Goal: Information Seeking & Learning: Learn about a topic

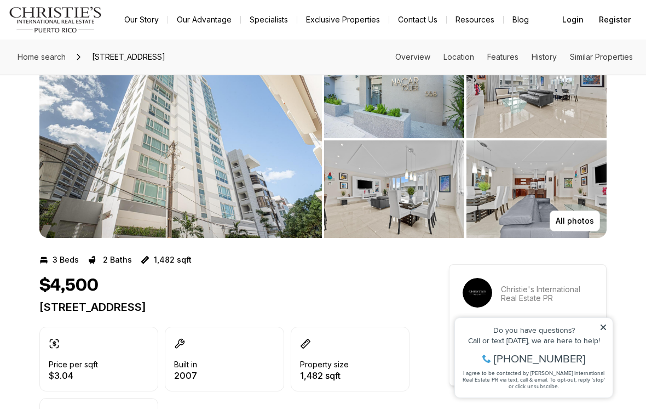
scroll to position [59, 0]
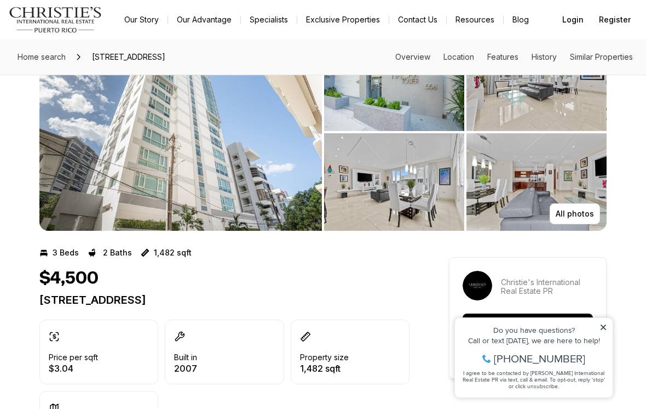
click at [604, 323] on icon at bounding box center [604, 327] width 8 height 8
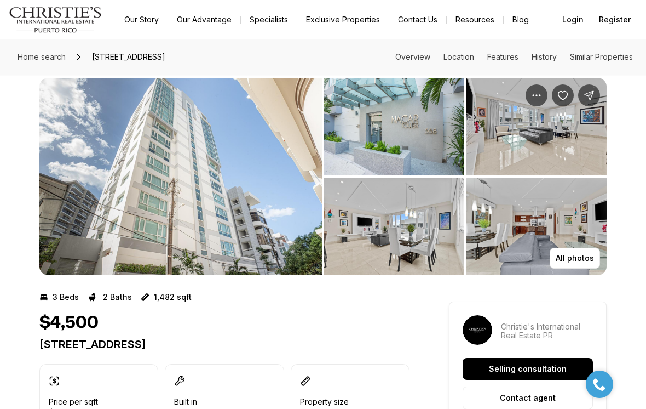
scroll to position [0, 0]
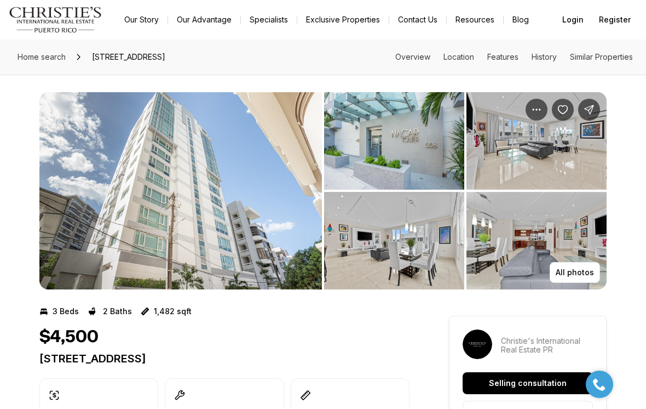
click at [267, 211] on img "View image gallery" at bounding box center [180, 190] width 283 height 197
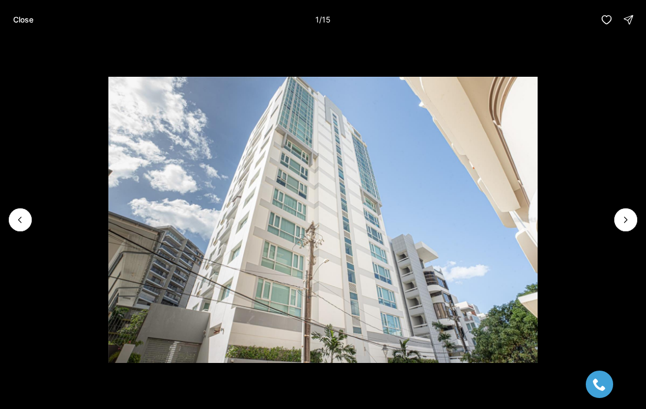
click at [634, 215] on button "Next slide" at bounding box center [626, 219] width 23 height 23
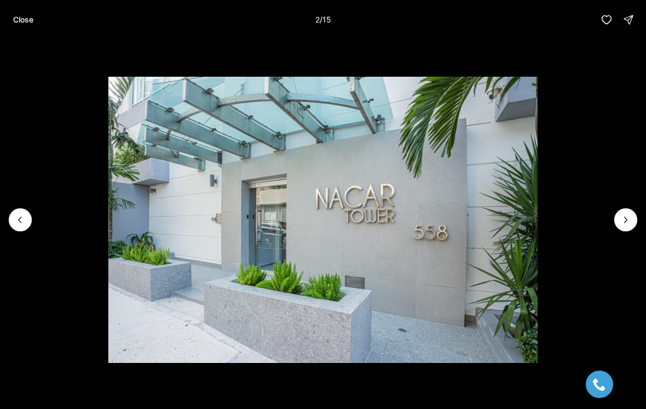
click at [627, 219] on icon "Next slide" at bounding box center [626, 219] width 3 height 5
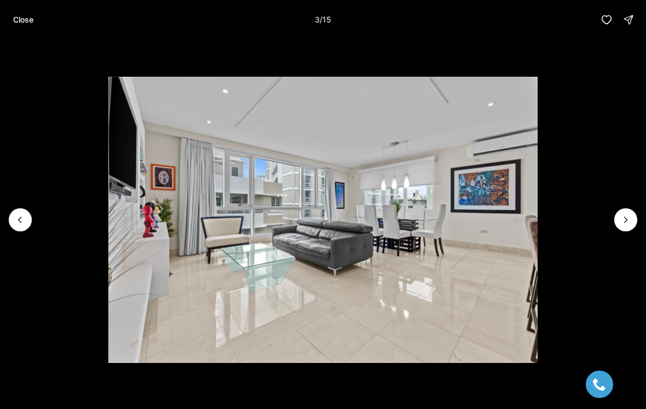
click at [629, 219] on icon "Next slide" at bounding box center [626, 219] width 11 height 11
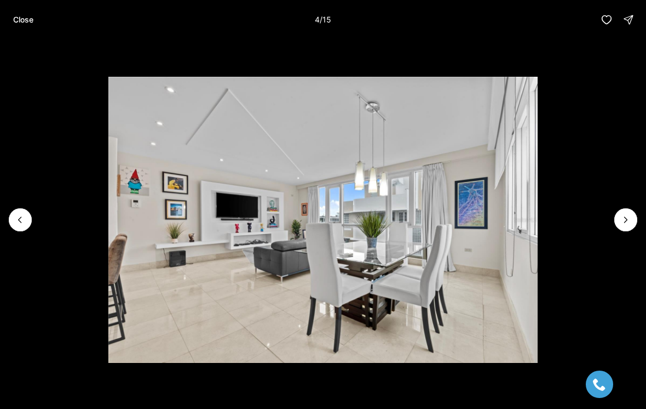
click at [624, 216] on icon "Next slide" at bounding box center [626, 219] width 11 height 11
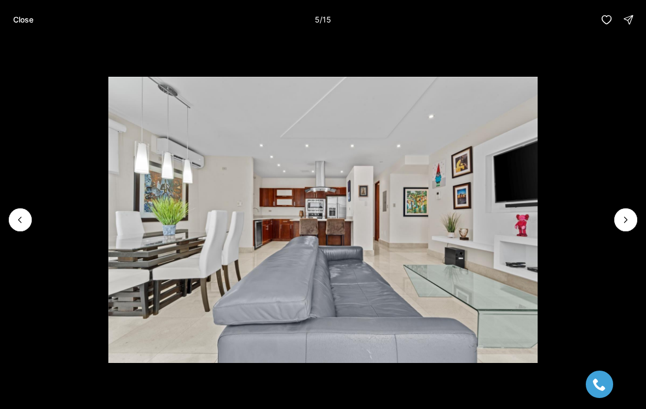
click at [628, 218] on icon "Next slide" at bounding box center [626, 219] width 11 height 11
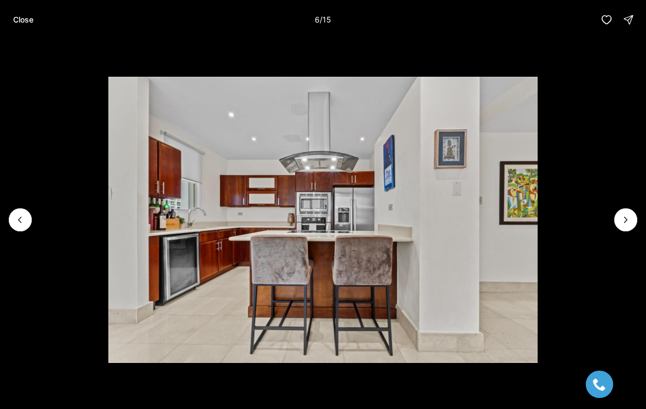
click at [628, 217] on icon "Next slide" at bounding box center [626, 219] width 11 height 11
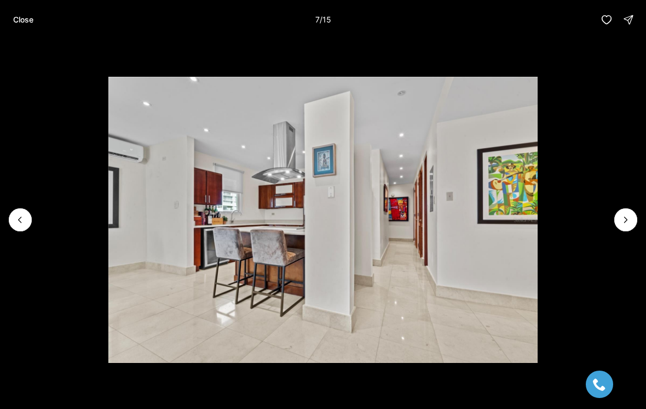
click at [629, 216] on icon "Next slide" at bounding box center [626, 219] width 11 height 11
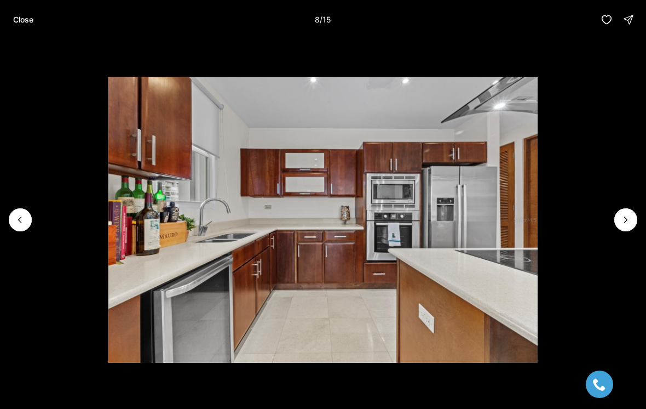
click at [631, 217] on icon "Next slide" at bounding box center [626, 219] width 11 height 11
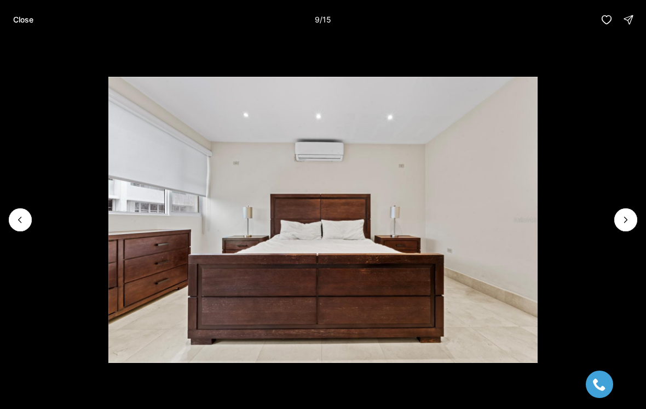
click at [633, 217] on button "Next slide" at bounding box center [626, 219] width 23 height 23
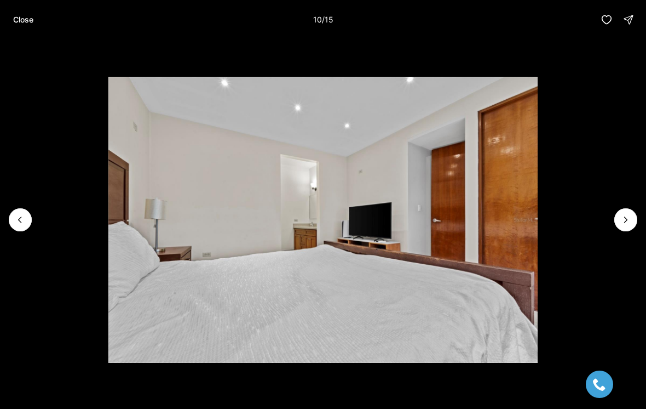
click at [630, 220] on icon "Next slide" at bounding box center [626, 219] width 11 height 11
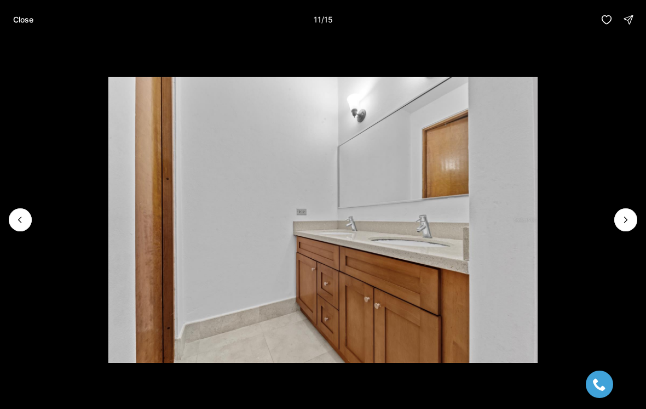
click at [629, 219] on icon "Next slide" at bounding box center [626, 219] width 11 height 11
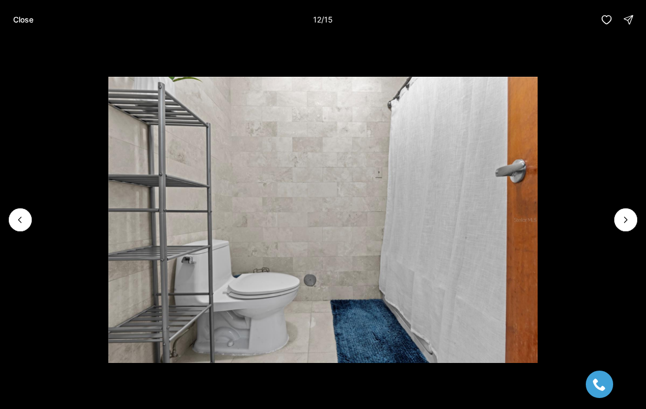
click at [628, 220] on icon "Next slide" at bounding box center [626, 219] width 11 height 11
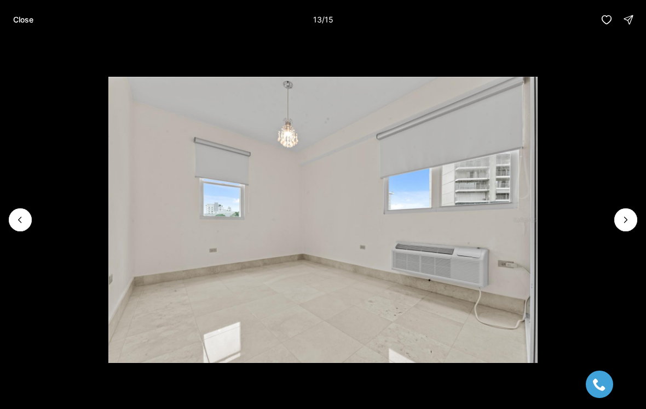
click at [631, 219] on icon "Next slide" at bounding box center [626, 219] width 11 height 11
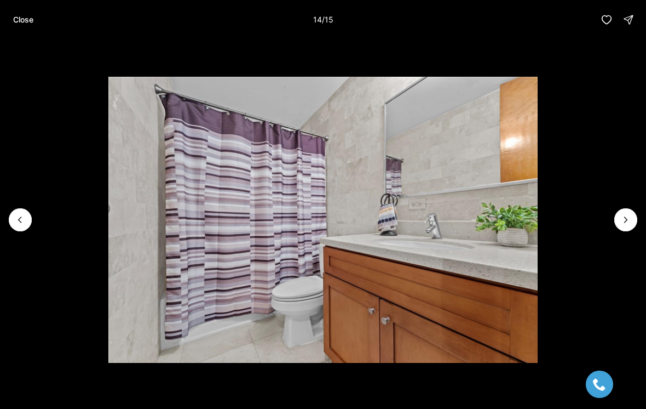
click at [630, 217] on icon "Next slide" at bounding box center [626, 219] width 11 height 11
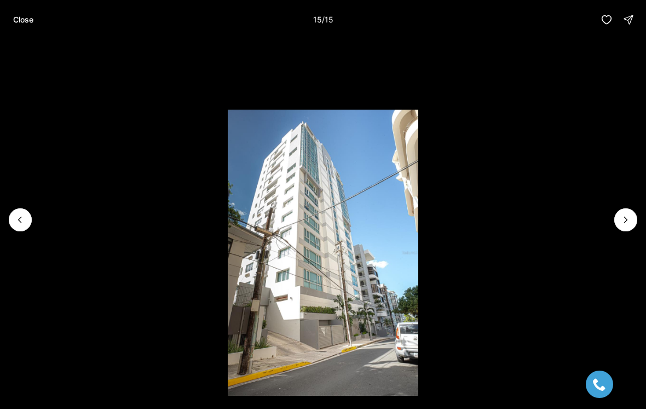
click at [630, 227] on div at bounding box center [626, 219] width 23 height 23
click at [628, 219] on div at bounding box center [626, 219] width 23 height 23
click at [629, 217] on div at bounding box center [626, 219] width 23 height 23
click at [24, 21] on p "Close" at bounding box center [23, 19] width 20 height 9
